Goal: Navigation & Orientation: Understand site structure

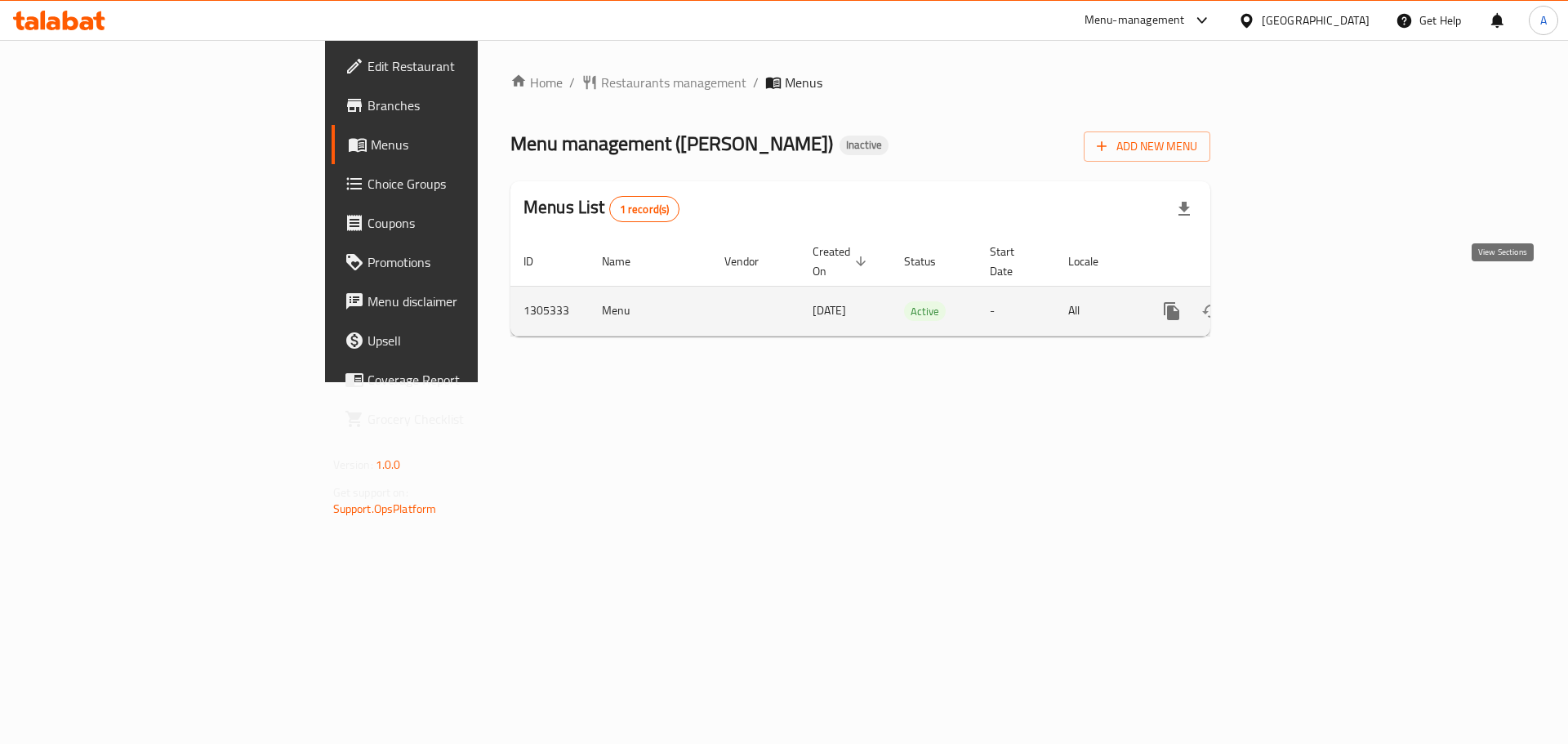
click at [1300, 301] on icon "enhanced table" at bounding box center [1290, 311] width 19 height 19
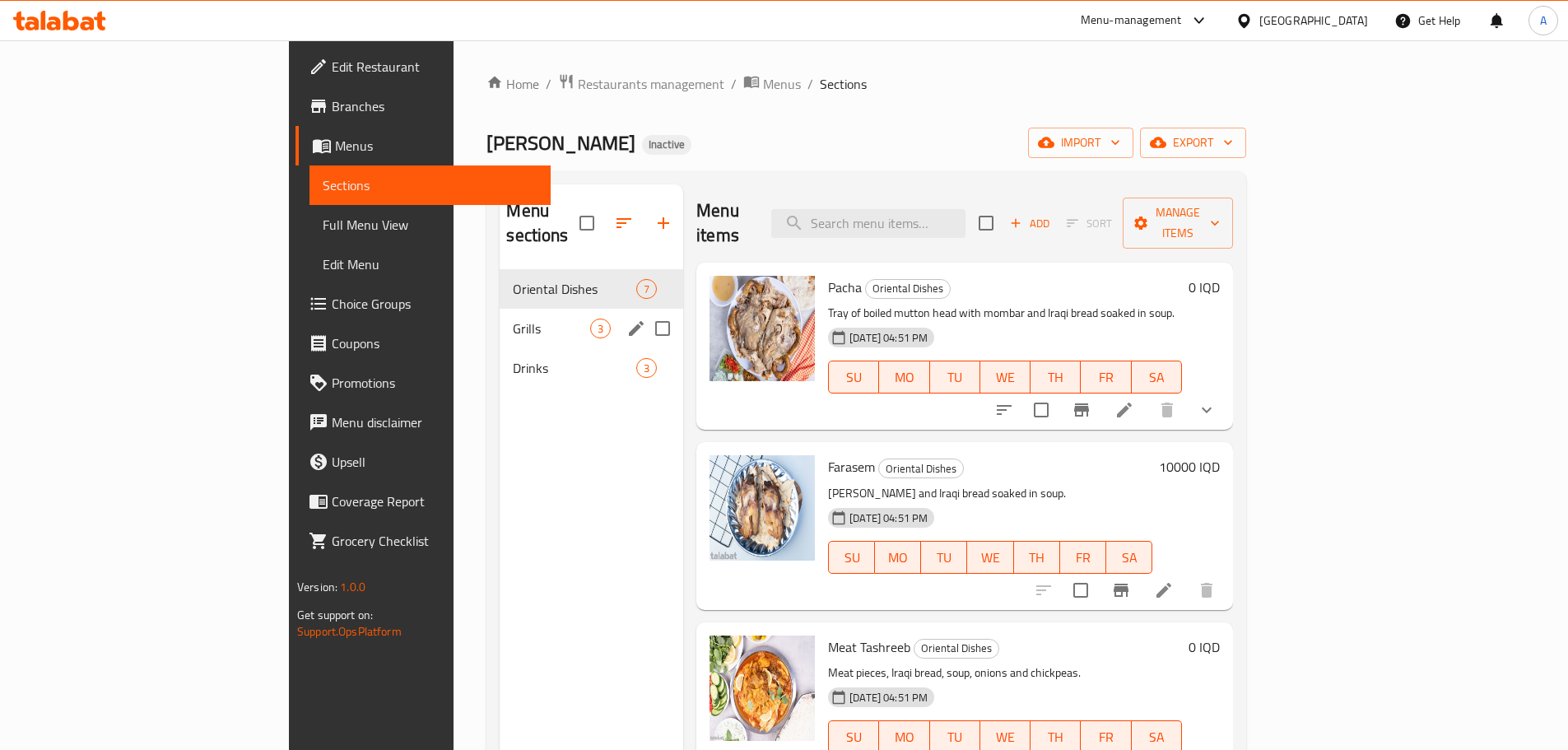
click at [513, 319] on span "Grills" at bounding box center [551, 328] width 77 height 20
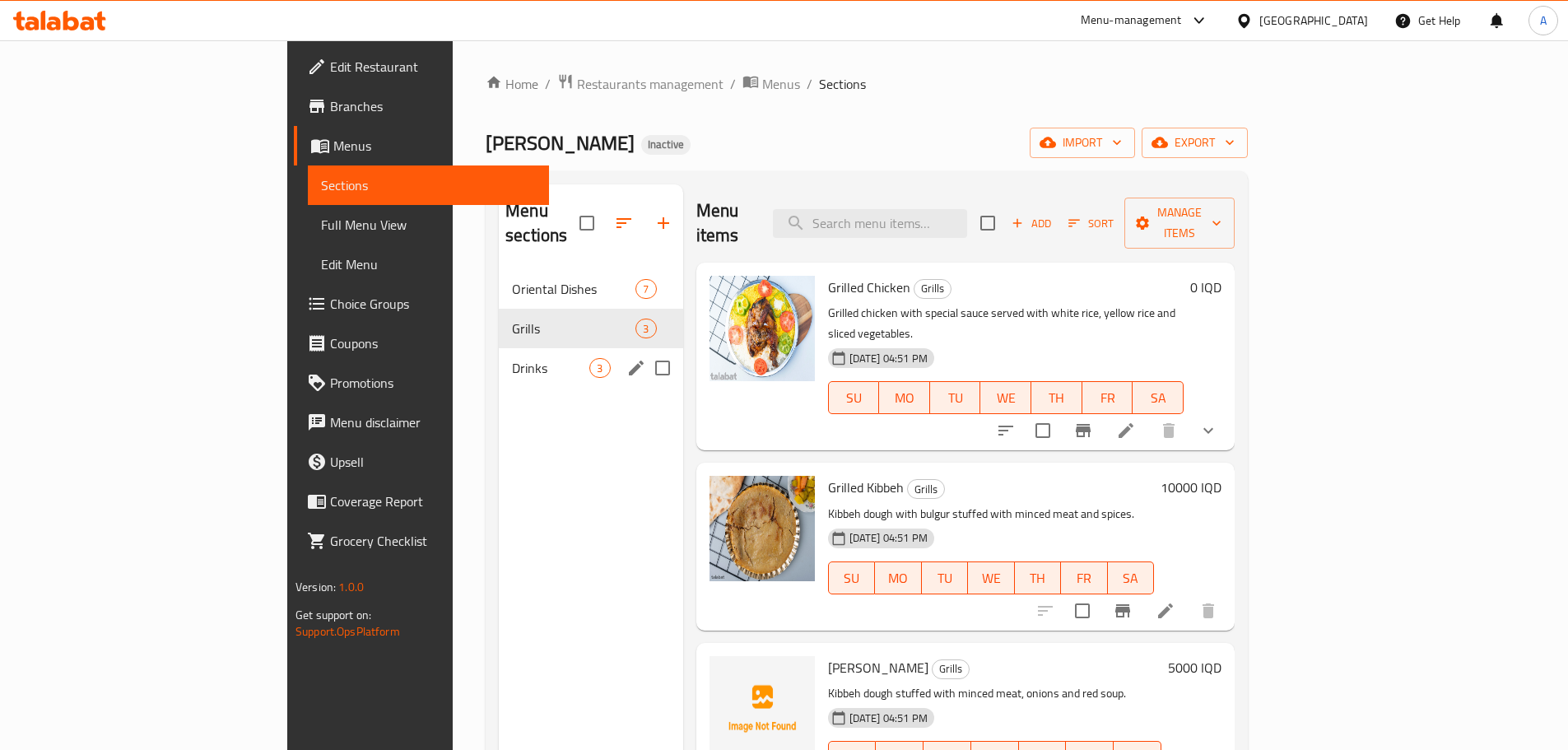
click at [499, 348] on div "Drinks 3" at bounding box center [590, 368] width 183 height 39
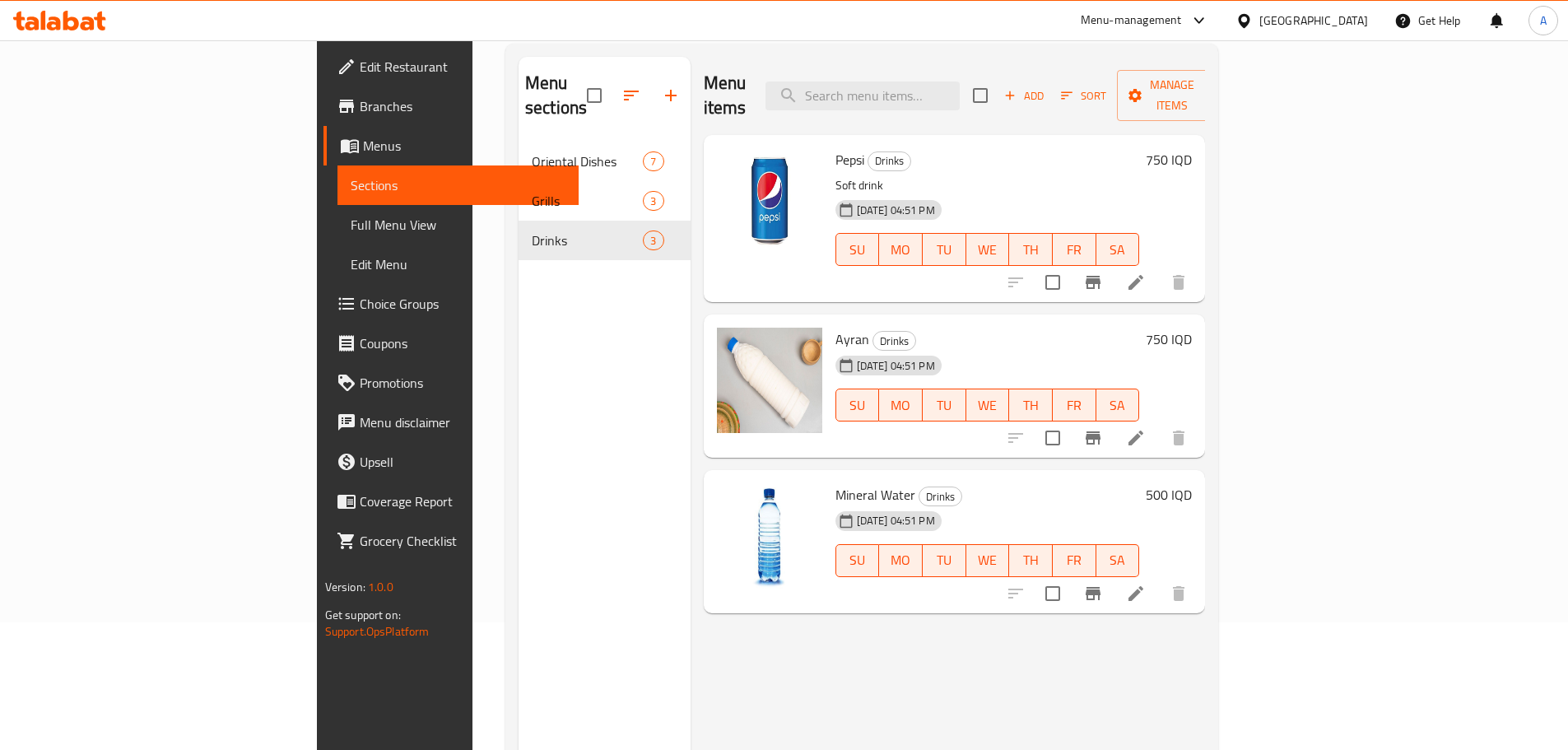
scroll to position [66, 0]
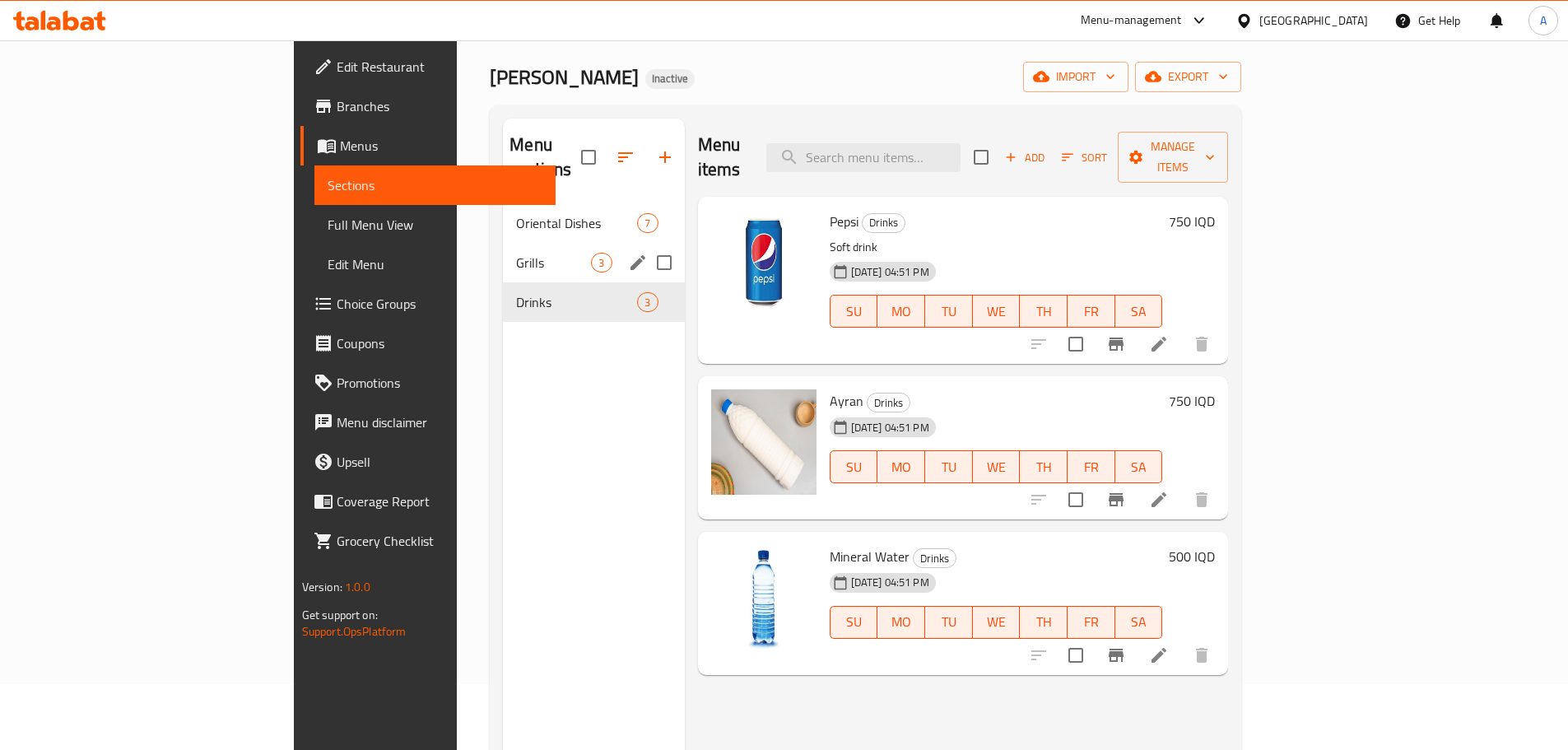
click at [516, 253] on span "Grills" at bounding box center [553, 263] width 75 height 20
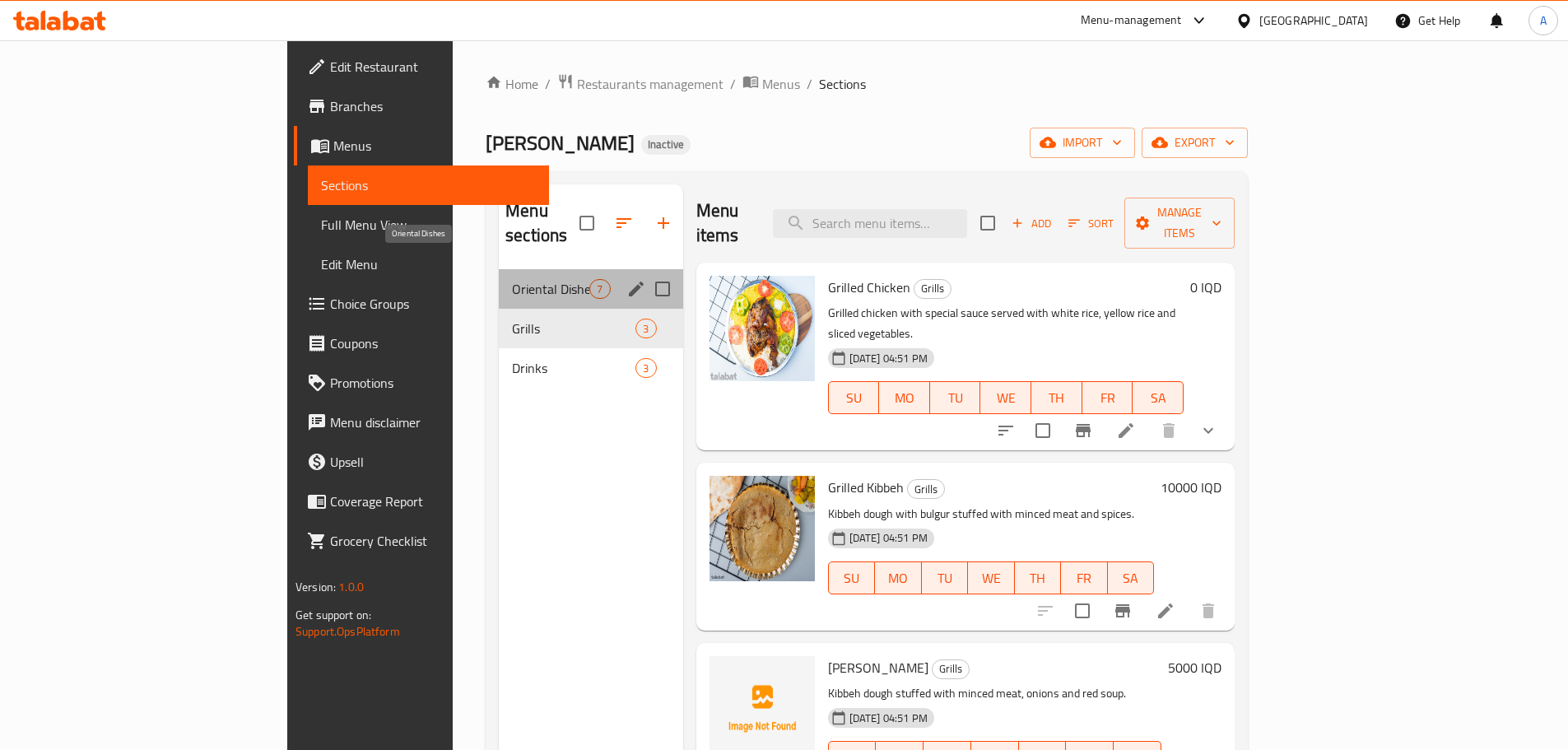
click at [512, 279] on span "Oriental Dishes" at bounding box center [550, 289] width 77 height 20
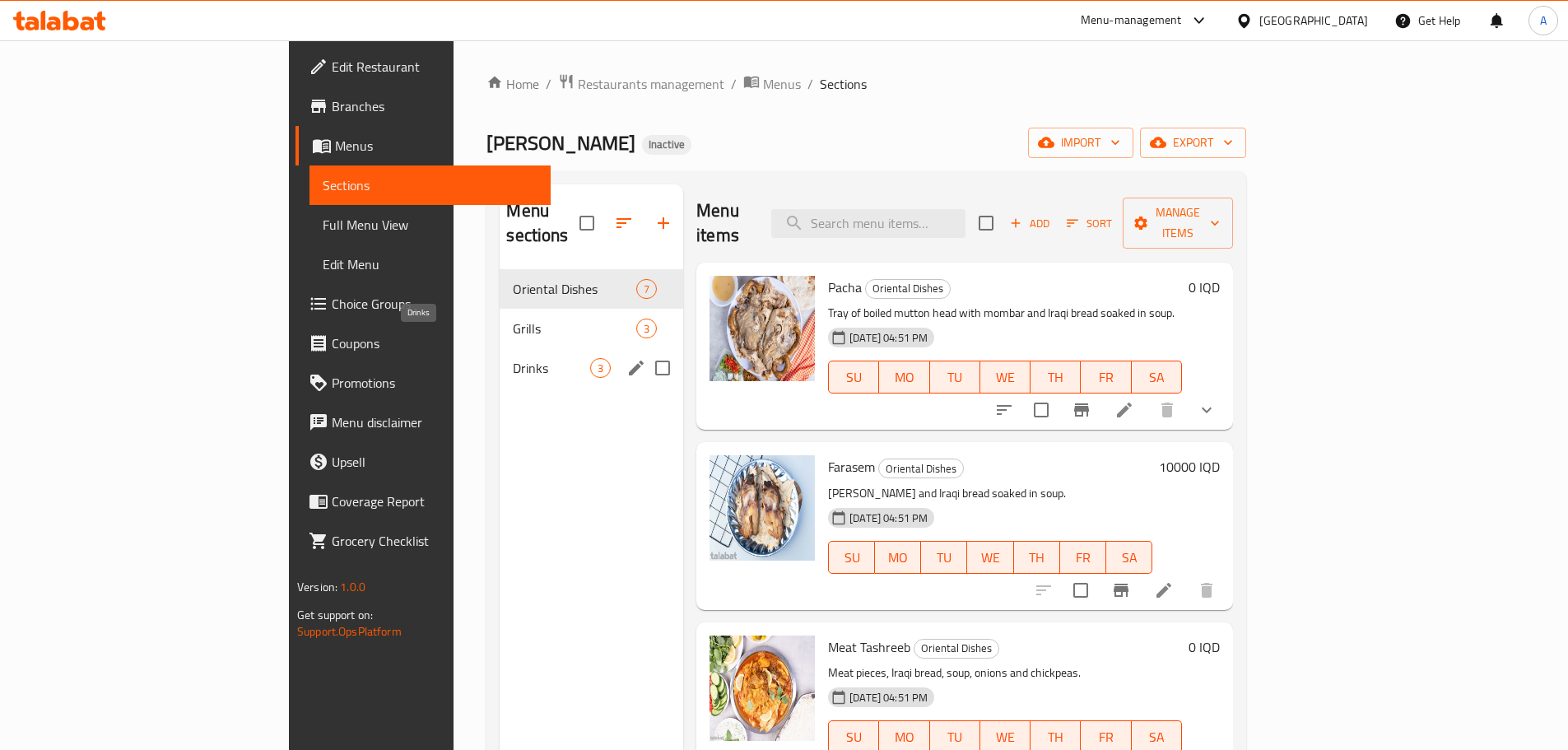
click at [513, 358] on span "Drinks" at bounding box center [551, 368] width 77 height 20
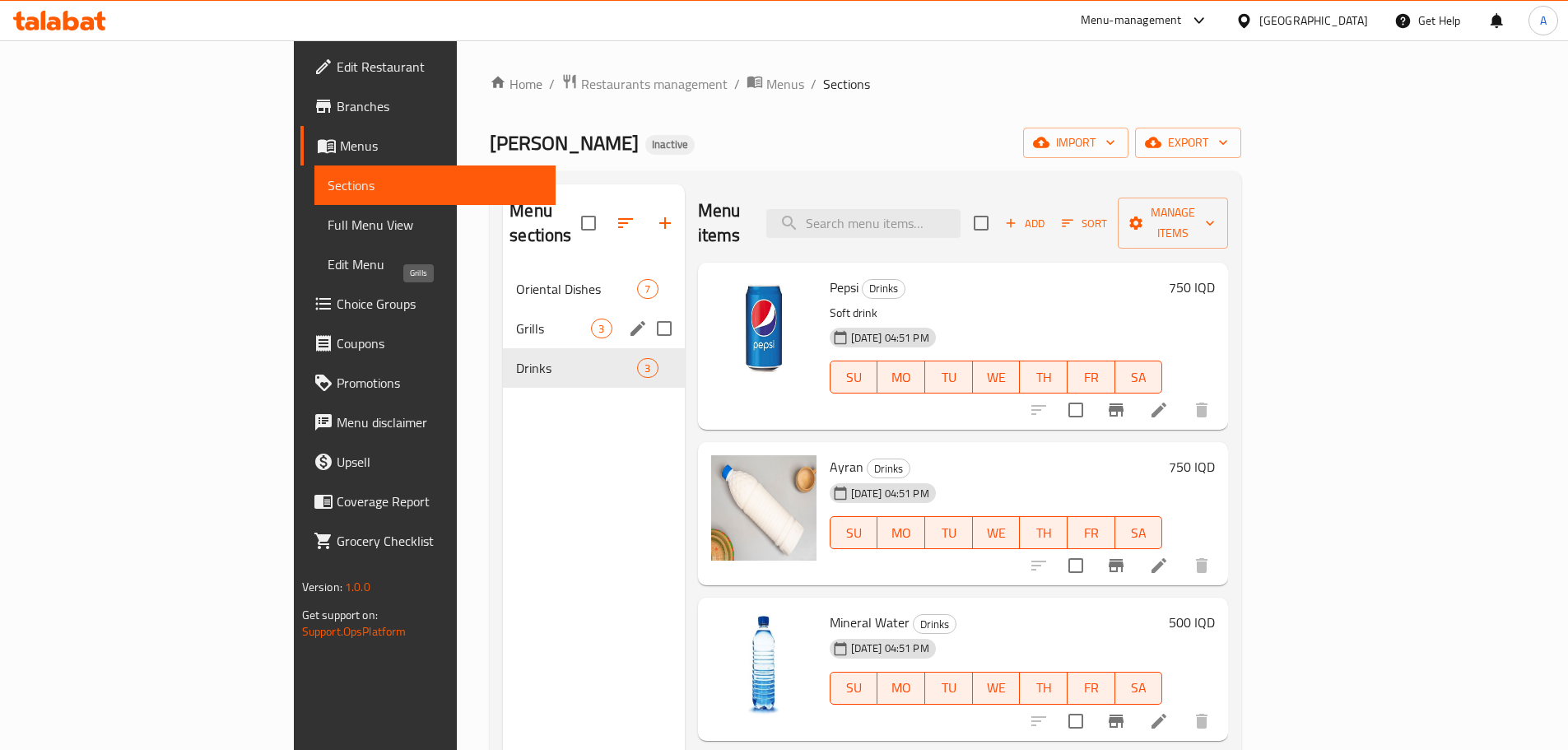
click at [516, 319] on span "Grills" at bounding box center [553, 328] width 75 height 20
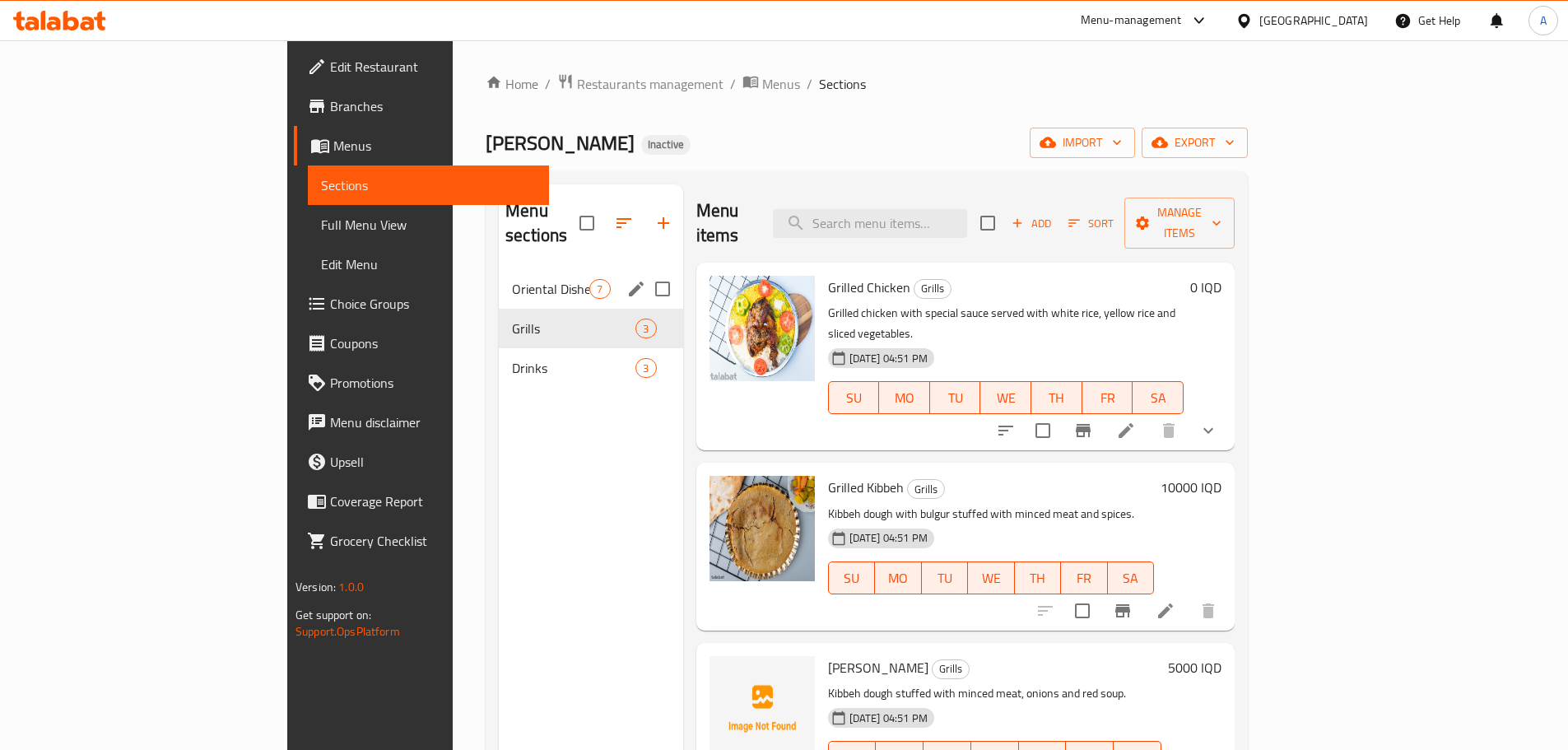
click at [512, 279] on span "Oriental Dishes" at bounding box center [550, 289] width 77 height 20
